Goal: Task Accomplishment & Management: Use online tool/utility

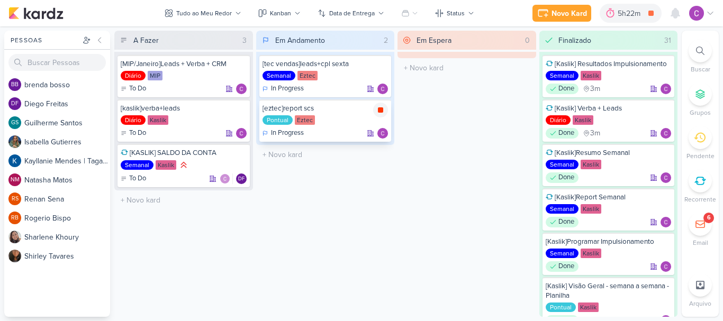
click at [379, 113] on icon at bounding box center [380, 110] width 8 height 8
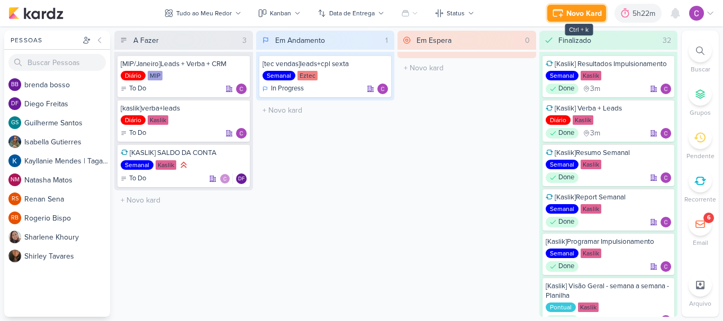
click at [568, 18] on div "Novo Kard" at bounding box center [583, 13] width 35 height 11
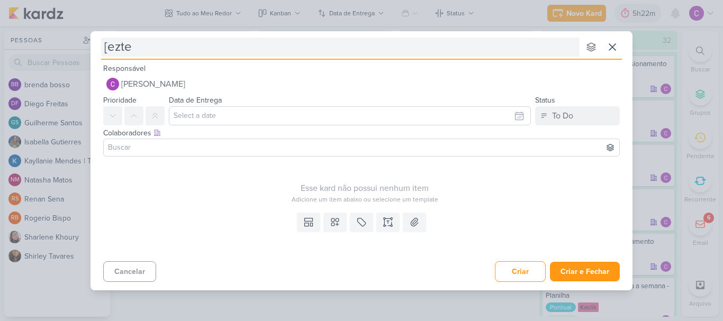
type input "[eztec"
type input "[eztec]"
type input "[eztec]relat"
type input "[eztec]relatório"
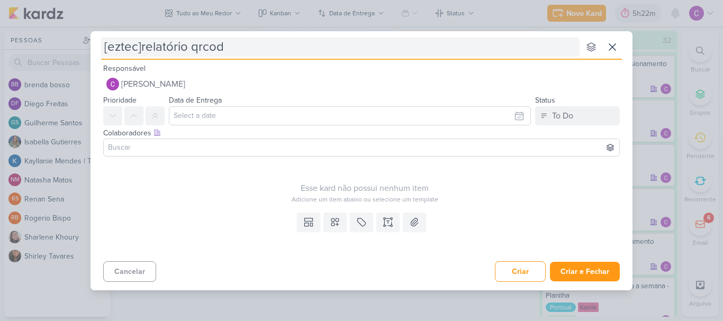
type input "[eztec]relatório qrcode"
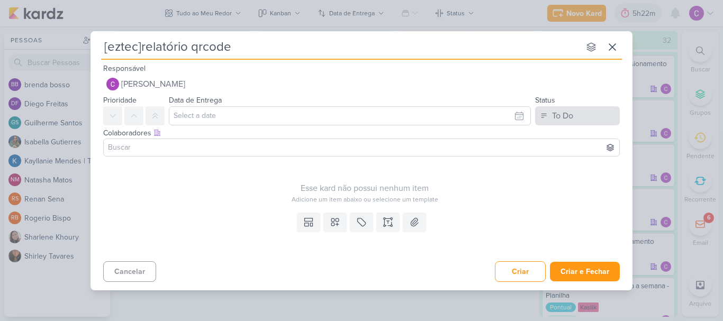
type input "[eztec]relatório qrcode"
click at [571, 116] on div "To Do" at bounding box center [562, 116] width 21 height 13
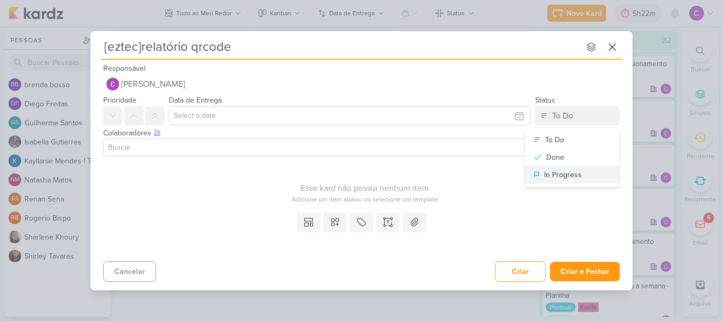
click at [560, 173] on div "In Progress" at bounding box center [563, 174] width 38 height 11
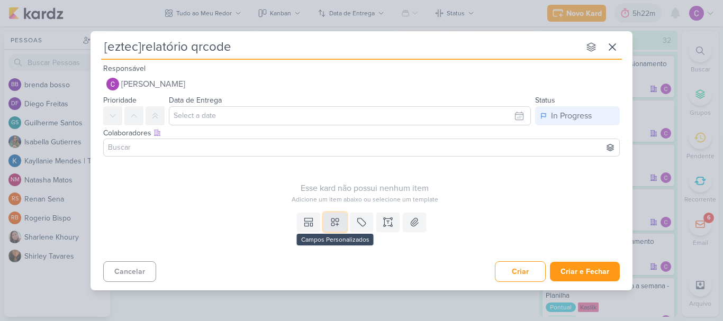
click at [340, 221] on button at bounding box center [334, 222] width 23 height 19
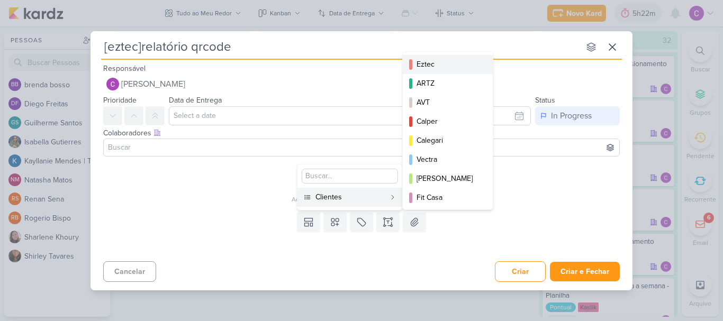
click at [435, 63] on div "Eztec" at bounding box center [449, 64] width 64 height 11
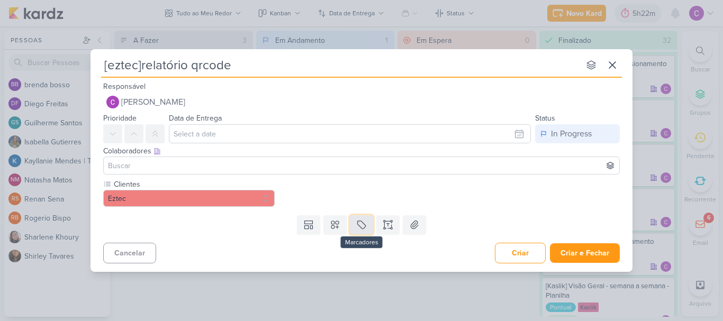
click at [365, 228] on icon at bounding box center [361, 225] width 11 height 11
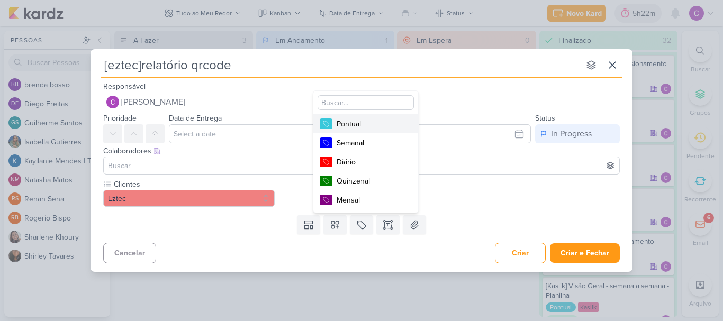
click at [384, 123] on div "Pontual" at bounding box center [371, 124] width 69 height 11
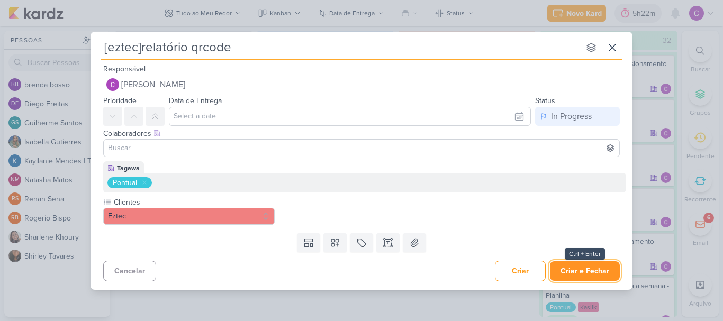
click at [577, 272] on button "Criar e Fechar" at bounding box center [585, 271] width 70 height 20
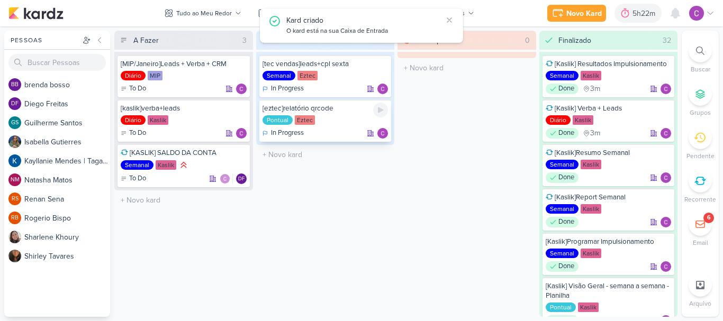
click at [282, 123] on div "Pontual" at bounding box center [278, 120] width 30 height 10
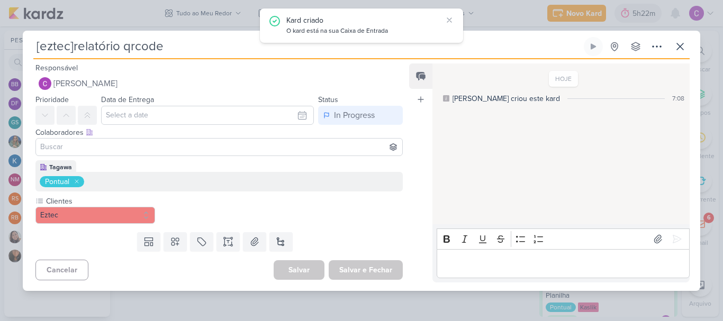
click at [75, 181] on icon at bounding box center [77, 181] width 6 height 6
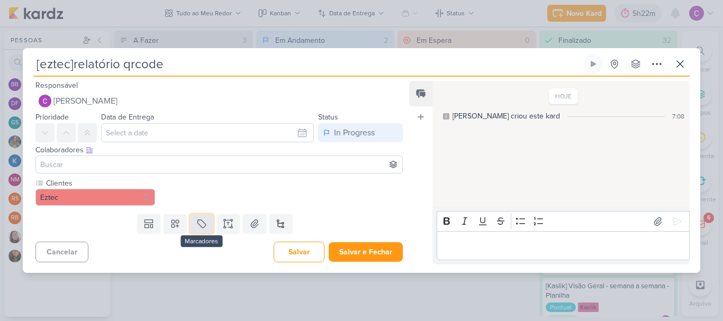
click at [207, 222] on button at bounding box center [201, 223] width 23 height 19
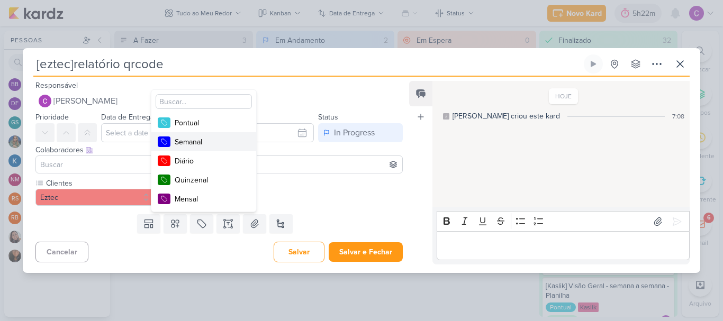
click at [196, 142] on div "Semanal" at bounding box center [209, 142] width 69 height 11
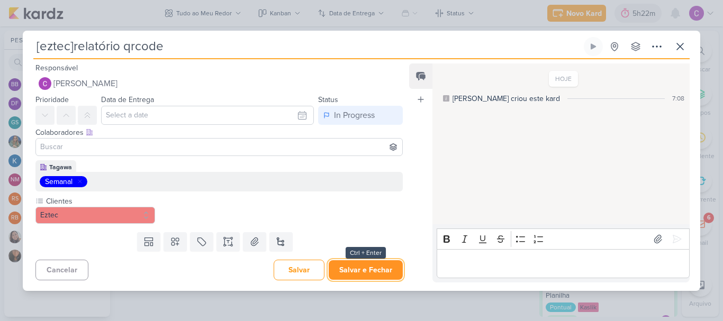
click at [364, 269] on button "Salvar e Fechar" at bounding box center [366, 270] width 74 height 20
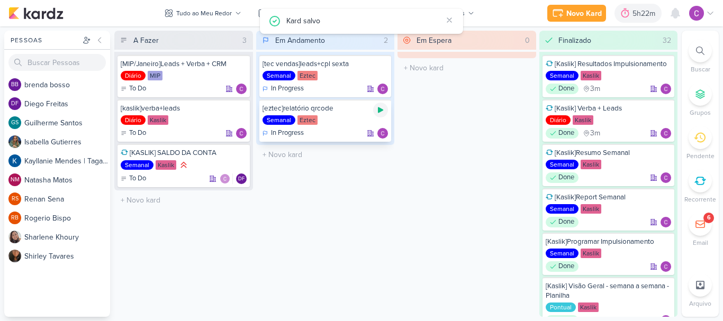
click at [383, 111] on icon at bounding box center [380, 110] width 8 height 8
click at [630, 8] on div "5h22m" at bounding box center [631, 13] width 26 height 11
